Goal: Task Accomplishment & Management: Complete application form

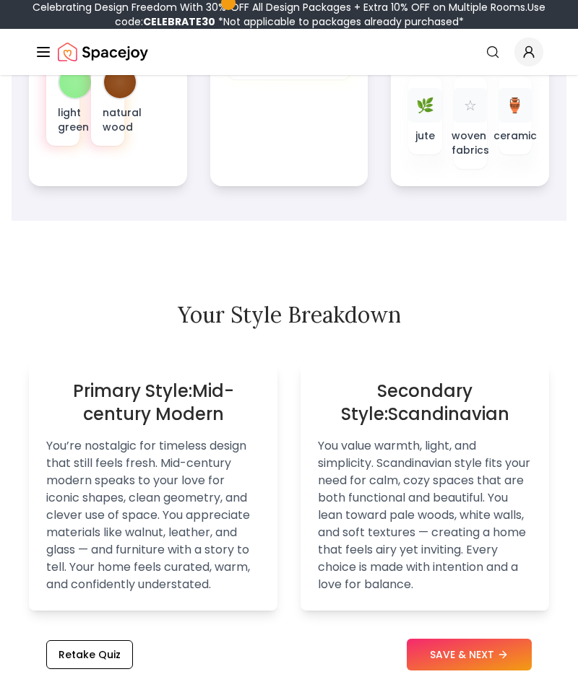
scroll to position [1038, 0]
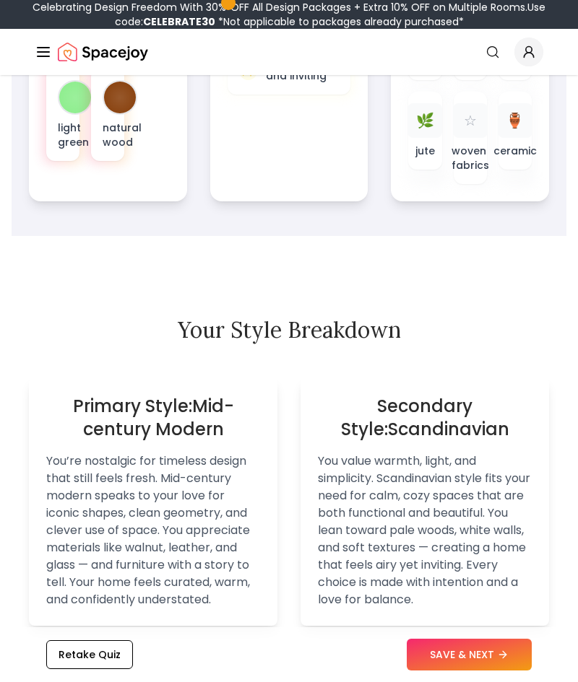
click at [438, 671] on button "SAVE & NEXT" at bounding box center [469, 655] width 125 height 32
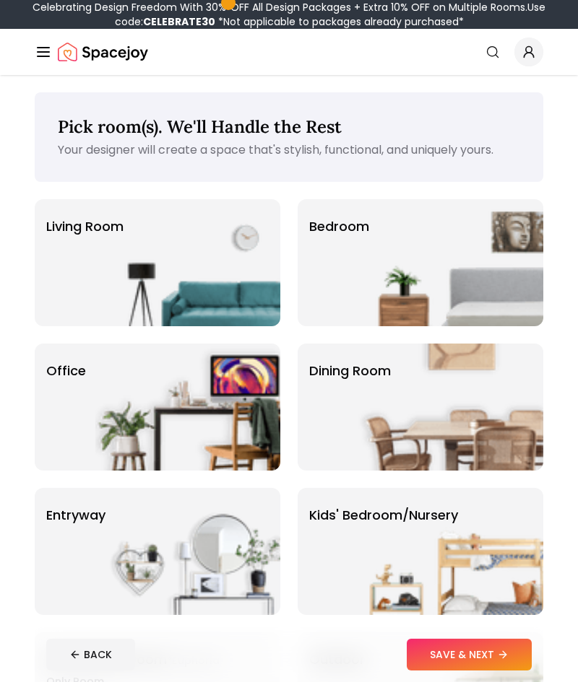
click at [497, 264] on img at bounding box center [450, 262] width 185 height 127
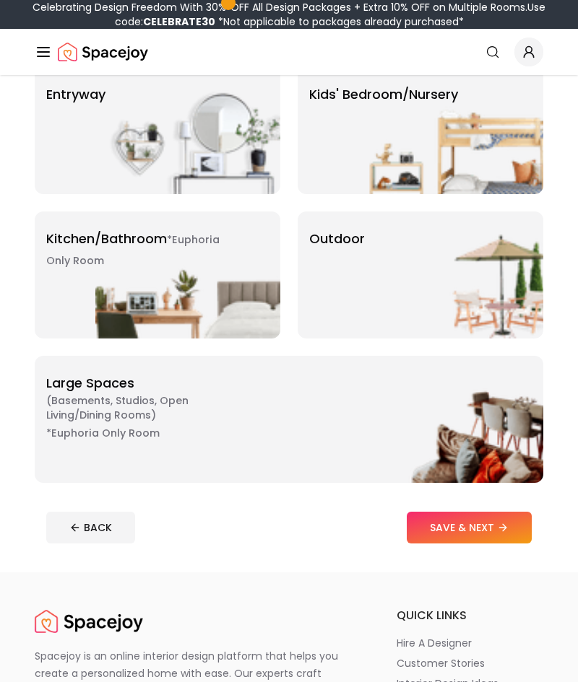
scroll to position [416, 0]
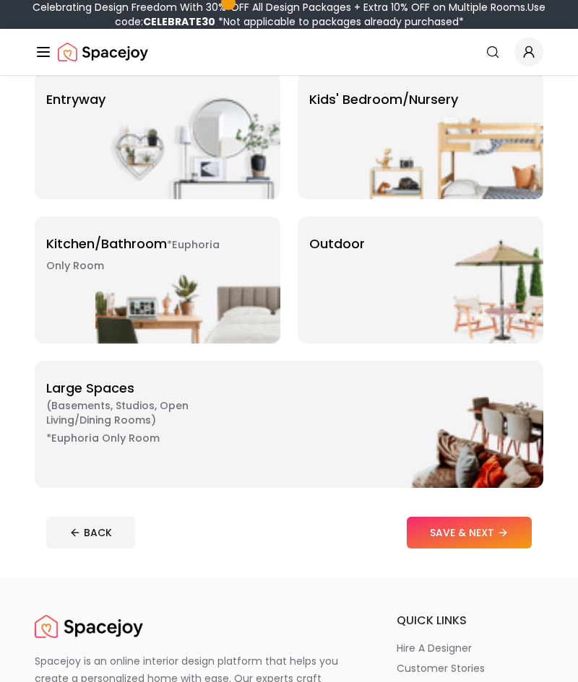
click at [485, 527] on button "SAVE & NEXT" at bounding box center [469, 533] width 125 height 32
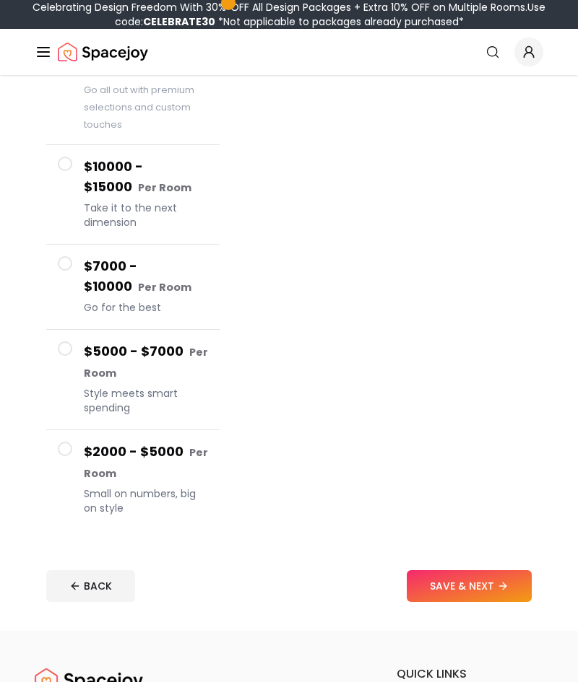
scroll to position [100, 0]
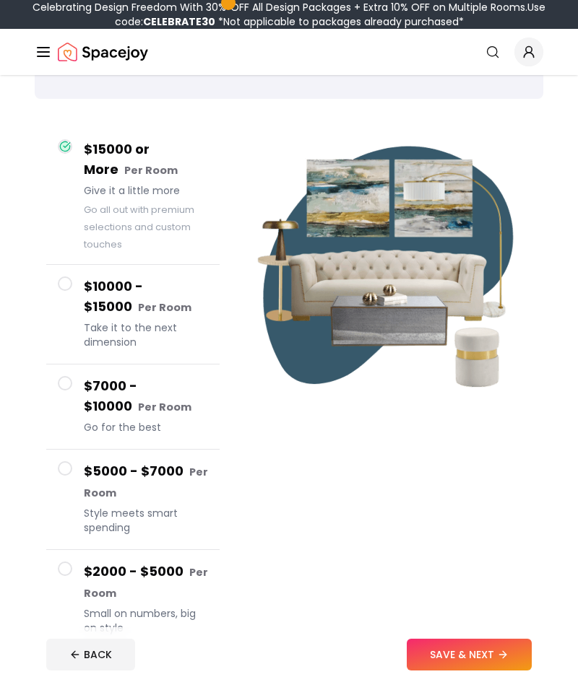
click at [177, 629] on span "Small on numbers, big on style" at bounding box center [146, 621] width 124 height 29
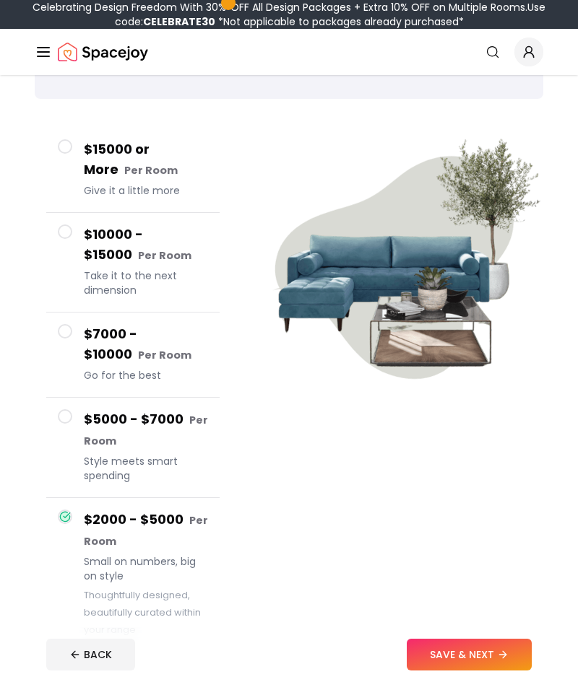
click at [490, 671] on button "SAVE & NEXT" at bounding box center [469, 655] width 125 height 32
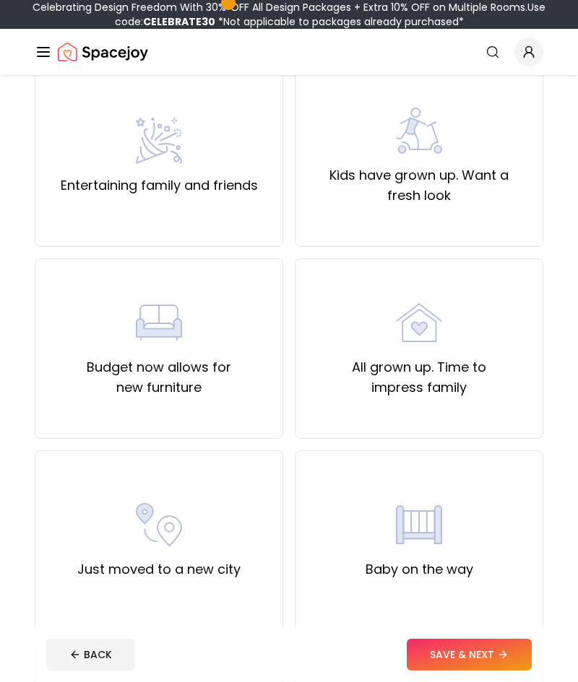
scroll to position [342, 0]
click at [457, 332] on div "All grown up. Time to impress family" at bounding box center [419, 349] width 224 height 98
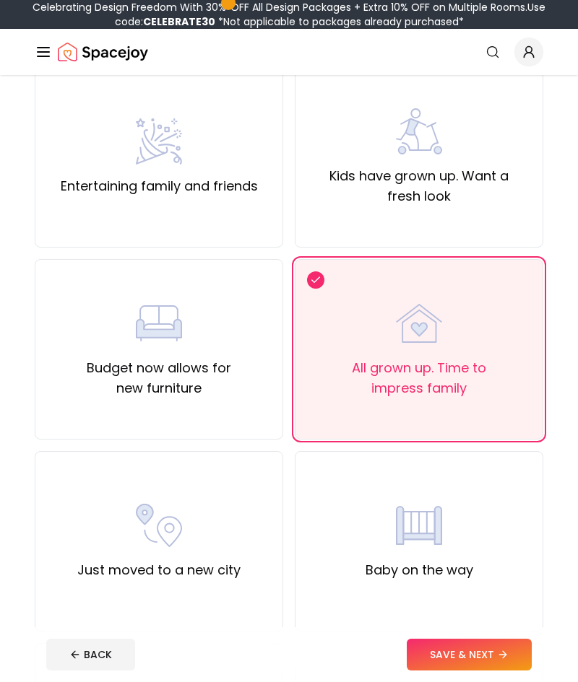
click at [464, 671] on button "SAVE & NEXT" at bounding box center [469, 655] width 125 height 32
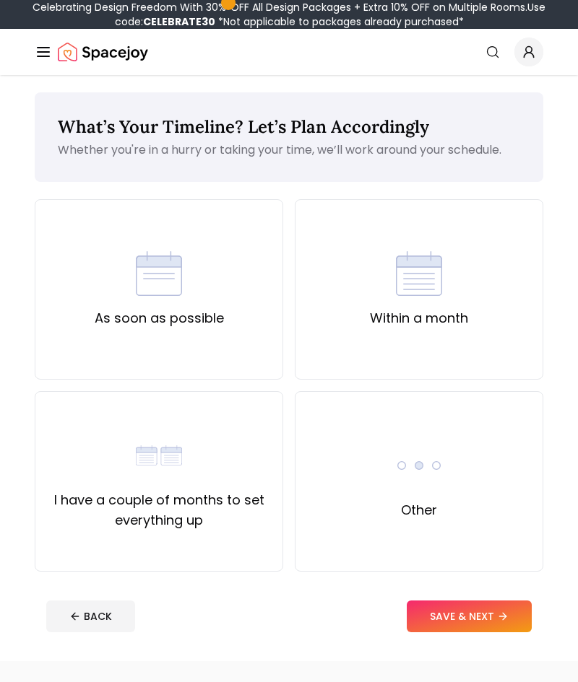
click at [233, 307] on div "As soon as possible" at bounding box center [159, 289] width 248 height 181
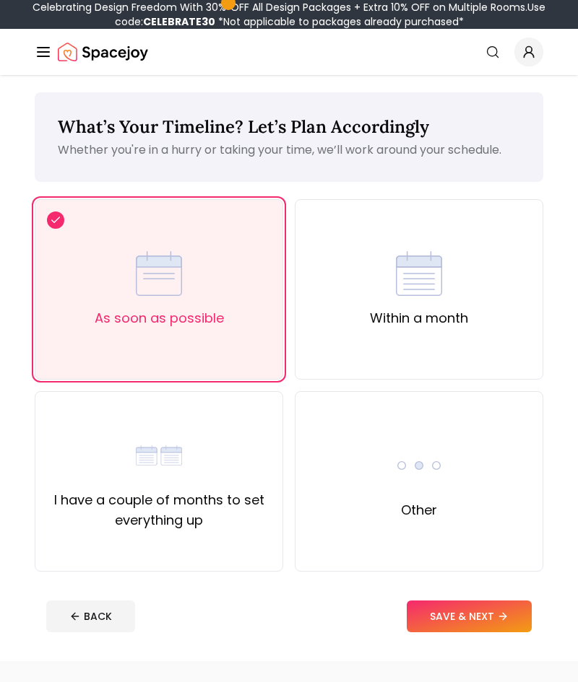
click at [498, 620] on icon at bounding box center [503, 617] width 12 height 12
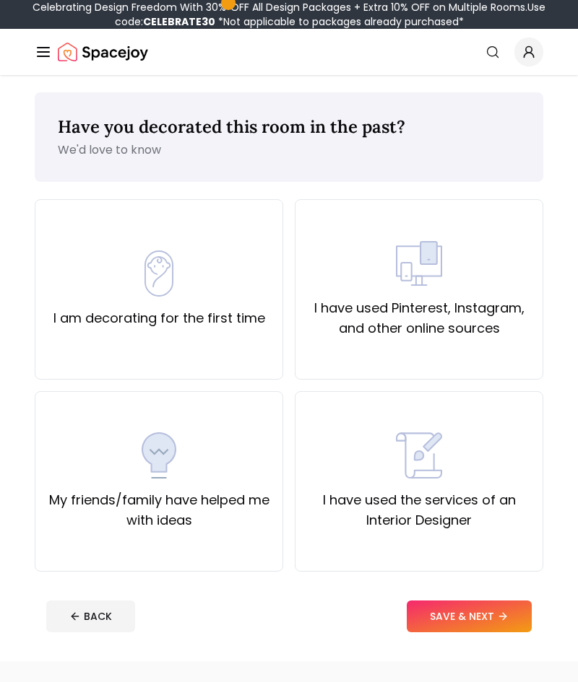
click at [441, 243] on img at bounding box center [419, 263] width 46 height 46
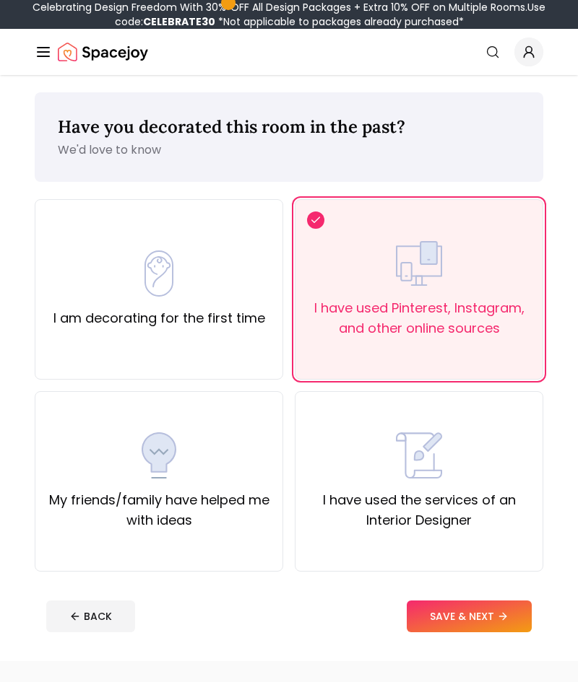
click at [506, 612] on icon at bounding box center [503, 617] width 12 height 12
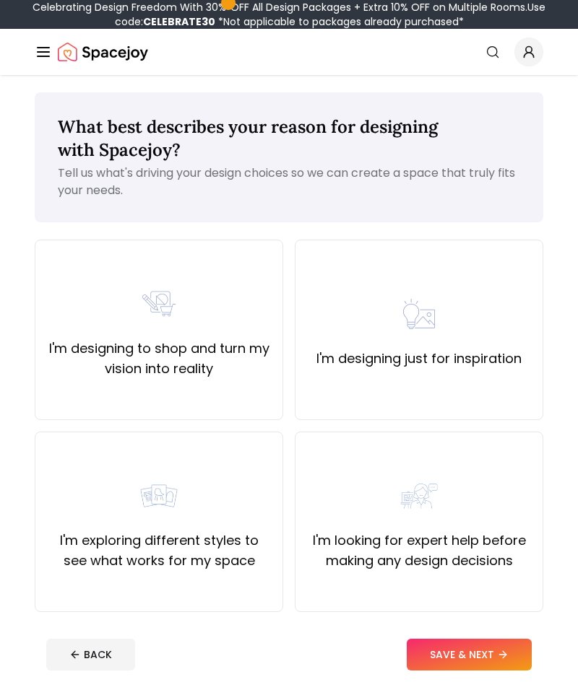
click at [474, 332] on div "I'm designing just for inspiration" at bounding box center [418, 330] width 205 height 78
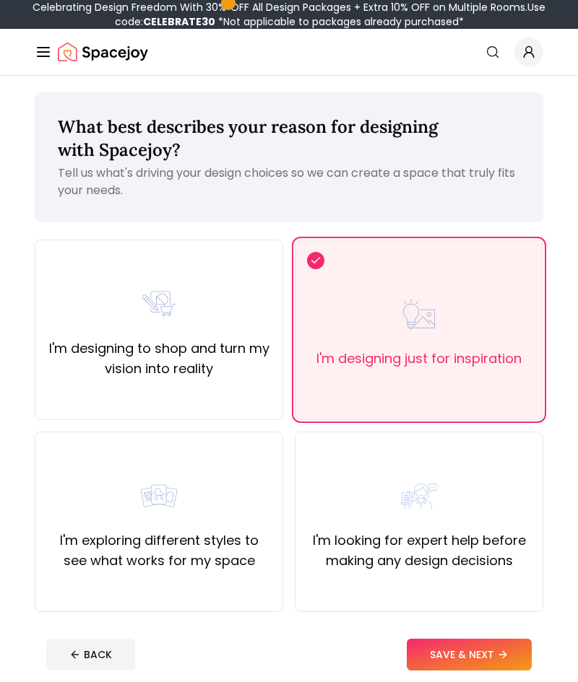
click at [478, 671] on button "SAVE & NEXT" at bounding box center [469, 655] width 125 height 32
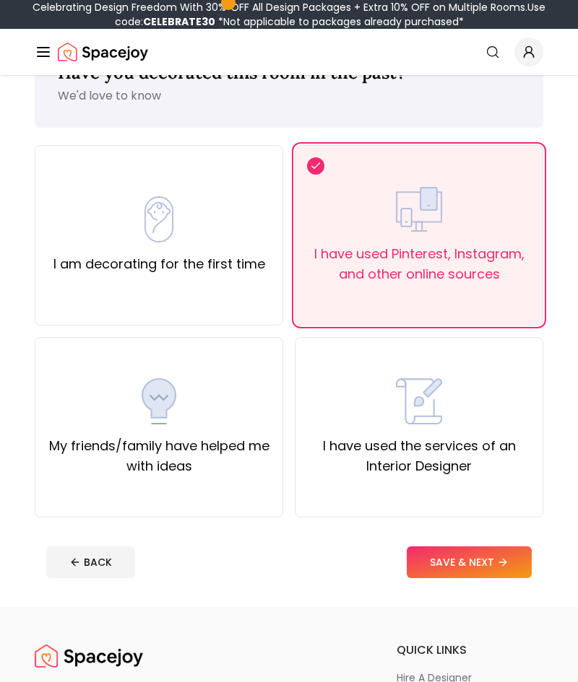
scroll to position [55, 0]
